Goal: Book appointment/travel/reservation

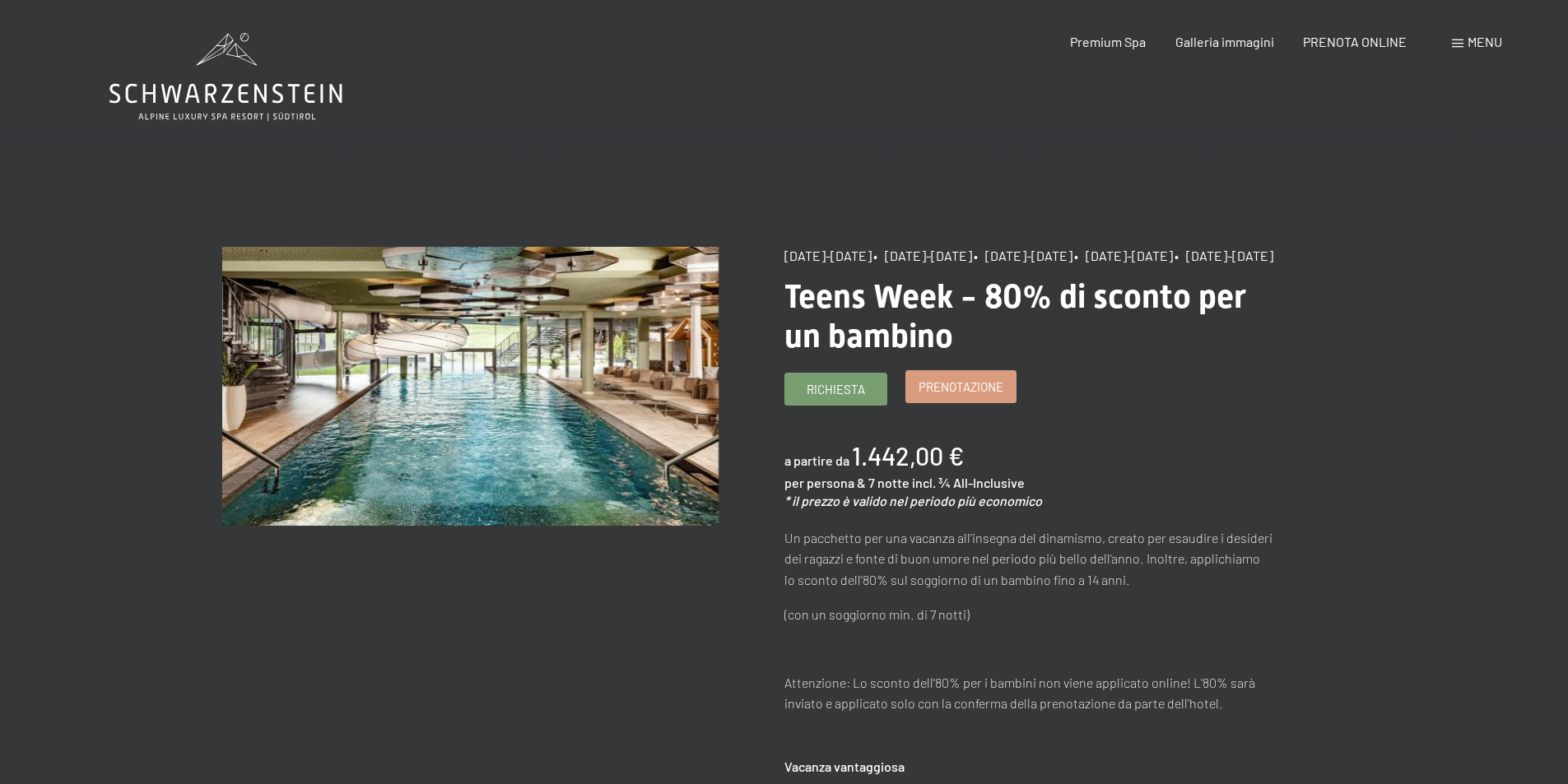
click at [941, 396] on span "Prenotazione" at bounding box center [961, 387] width 85 height 17
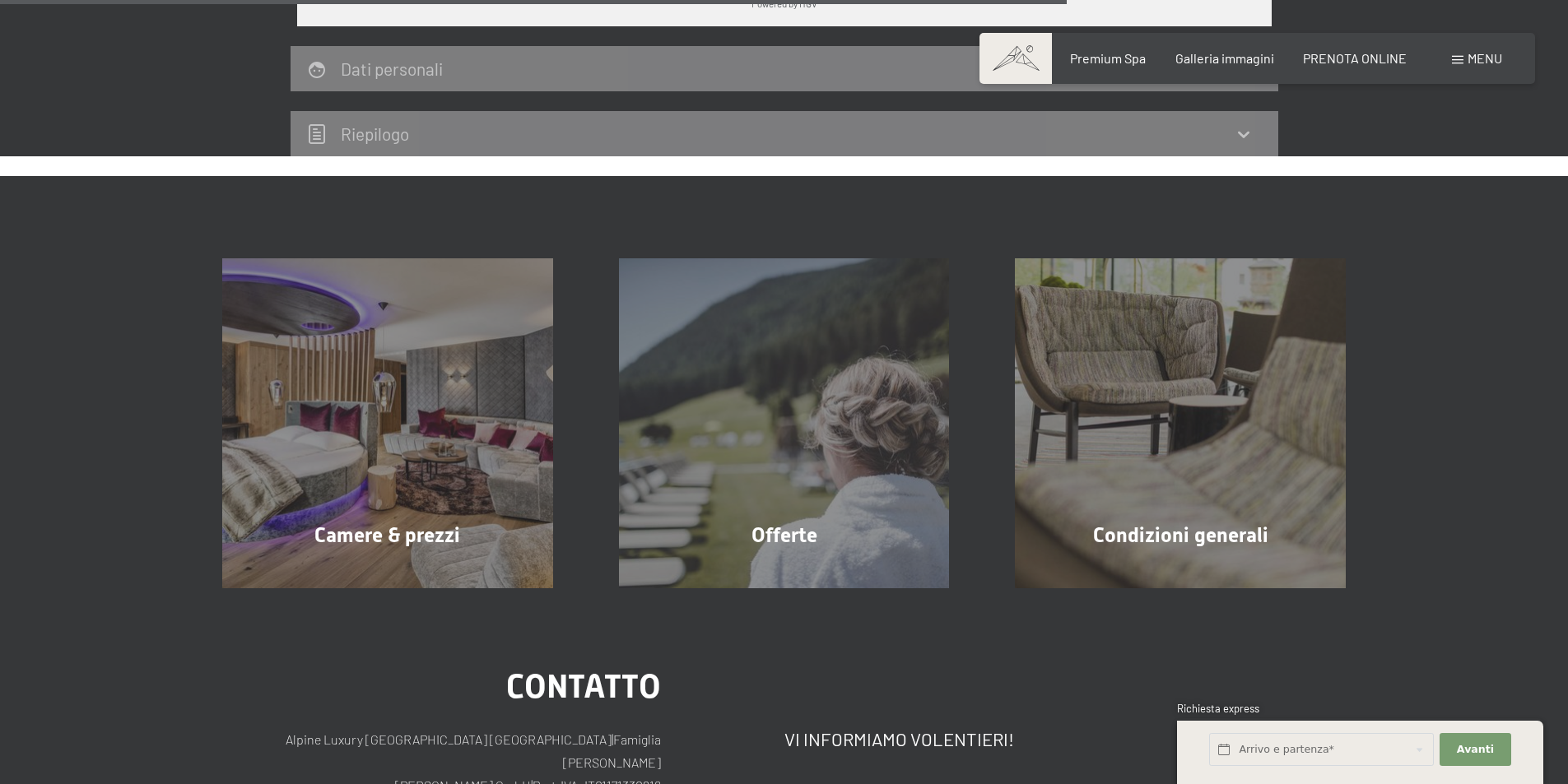
scroll to position [1326, 0]
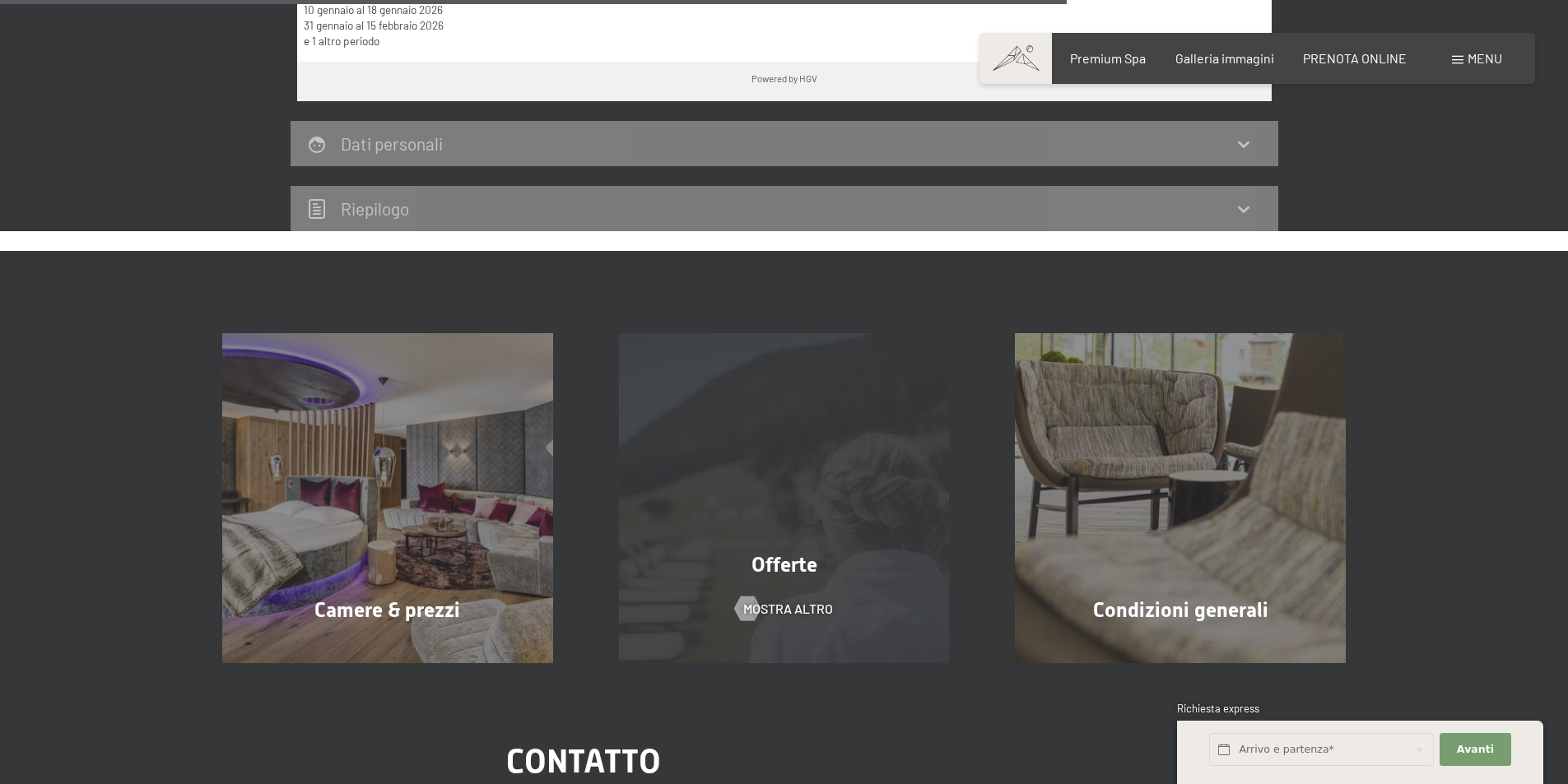
click at [803, 575] on span "Offerte" at bounding box center [784, 565] width 66 height 24
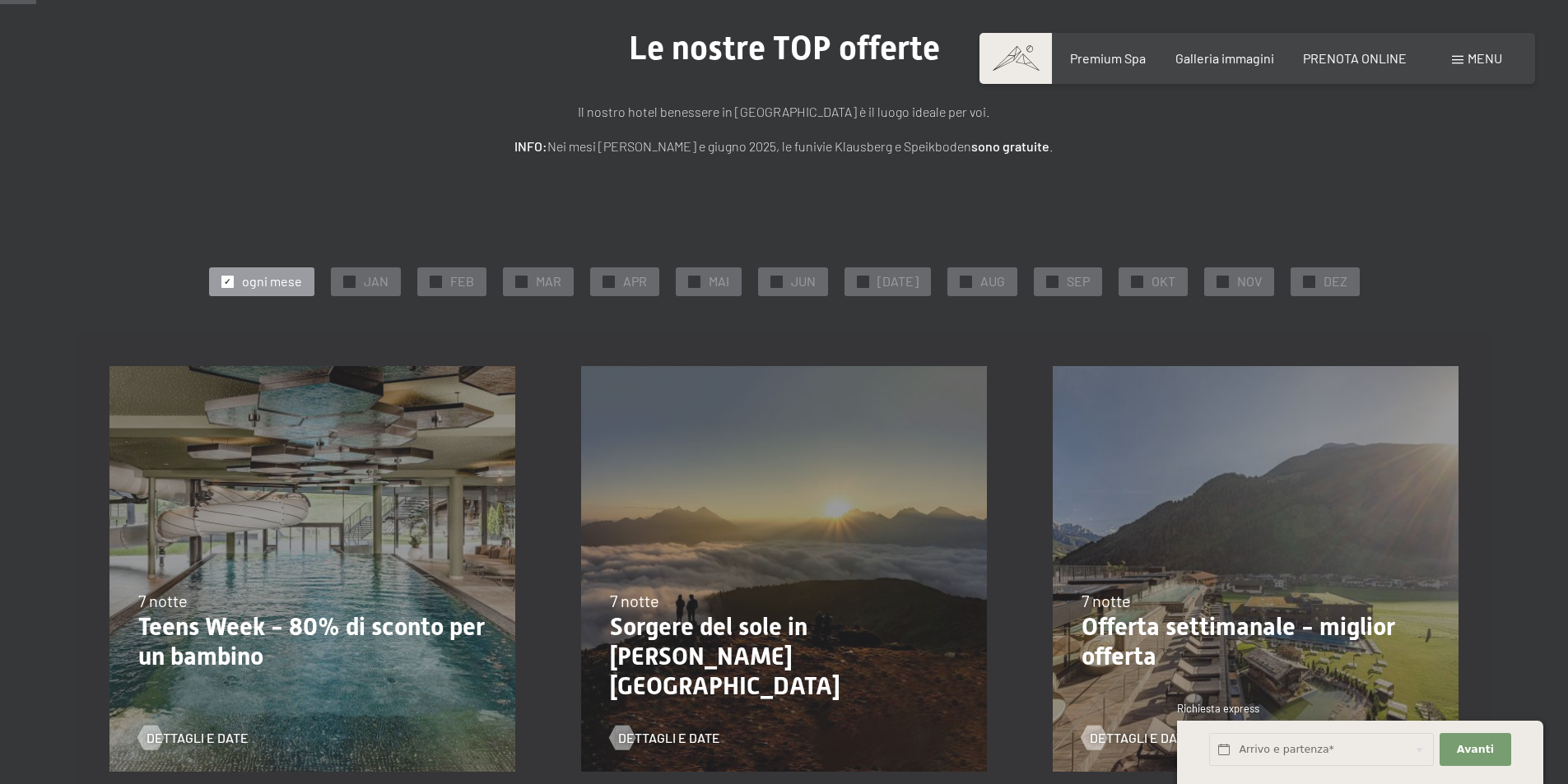
scroll to position [247, 0]
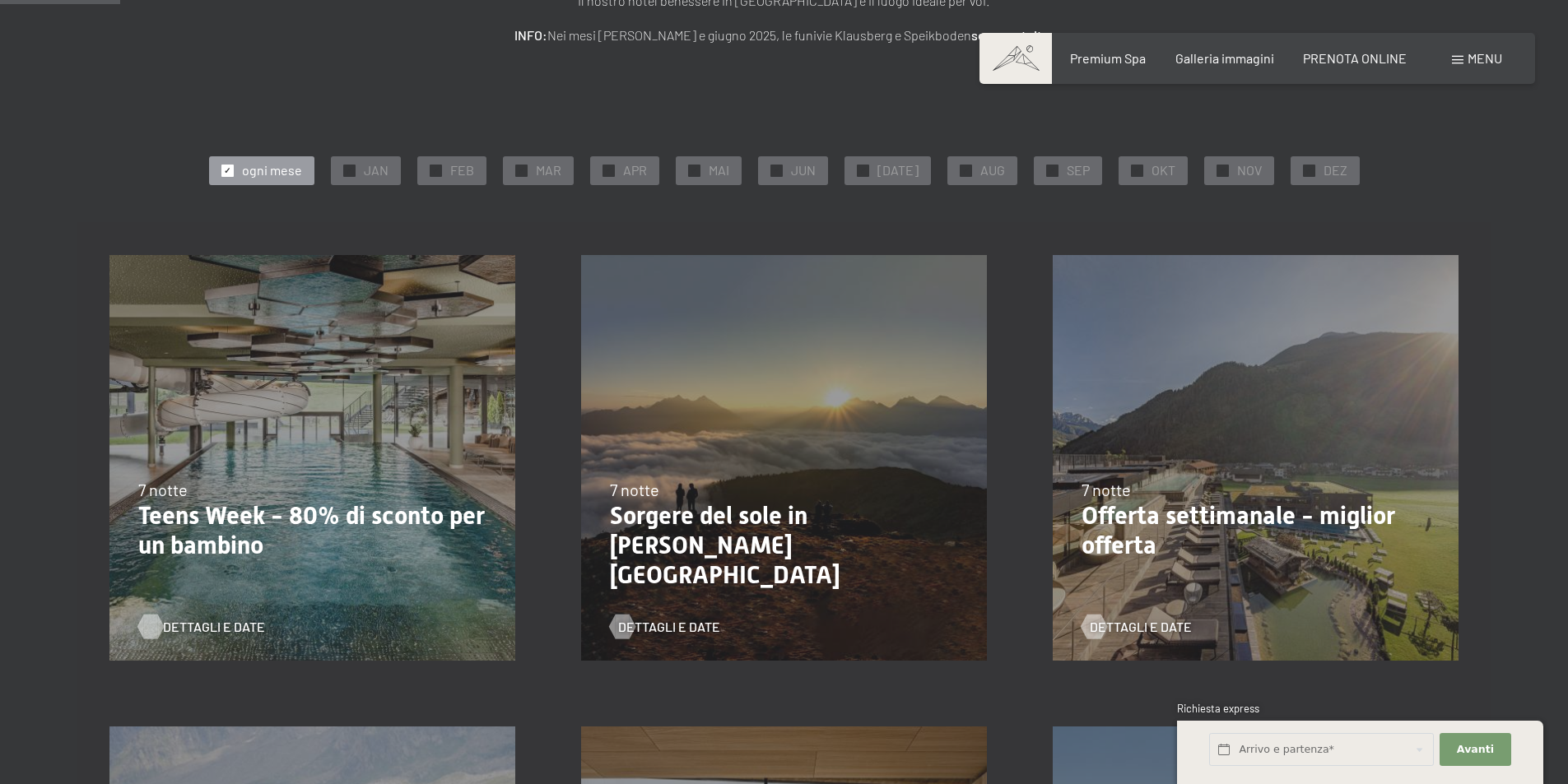
click at [218, 626] on span "Dettagli e Date" at bounding box center [214, 628] width 102 height 18
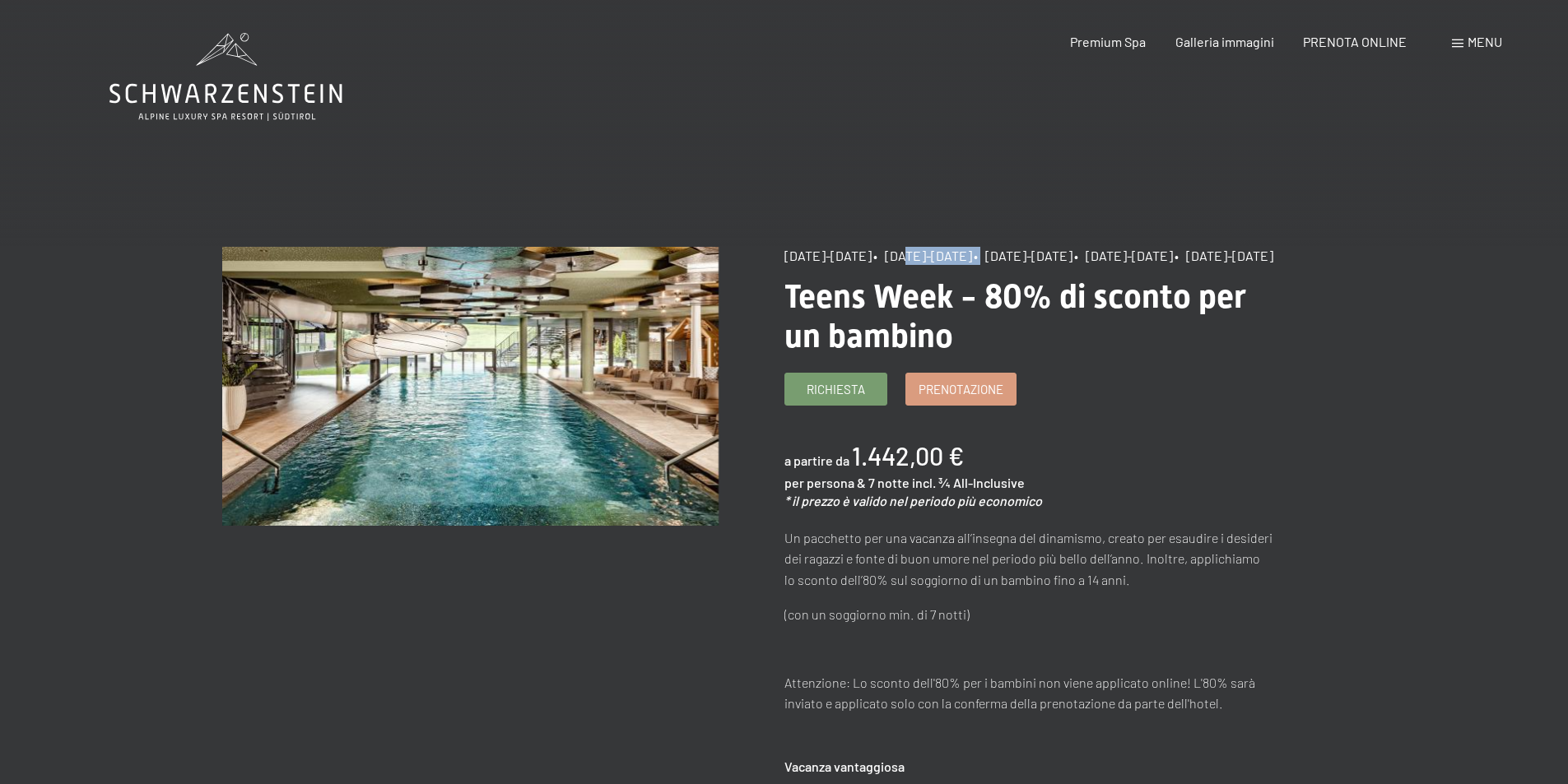
drag, startPoint x: 936, startPoint y: 258, endPoint x: 1059, endPoint y: 263, distance: 123.1
click at [1059, 263] on div "23/8/2025-14/9/2025 • 27/9/2025-21/12/2025 • 10/1/2026-18/1/2026 • 31/1/2026-15…" at bounding box center [1032, 256] width 496 height 18
click at [1034, 301] on span "Teens Week - 80% di sconto per un bambino" at bounding box center [1015, 316] width 462 height 78
